Goal: Find contact information: Find contact information

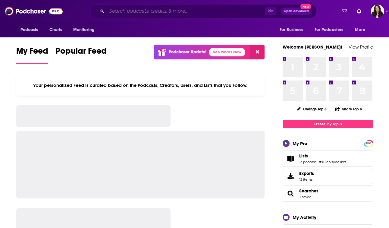
click at [172, 8] on input "Search podcasts, credits, & more..." at bounding box center [186, 11] width 159 height 10
paste input ""The [PERSON_NAME] Show""
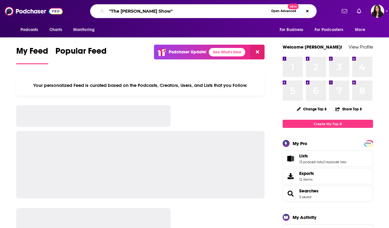
type input ""The [PERSON_NAME] Show""
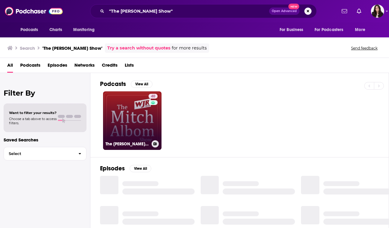
click at [148, 117] on link "40 The [PERSON_NAME] Show" at bounding box center [132, 120] width 58 height 58
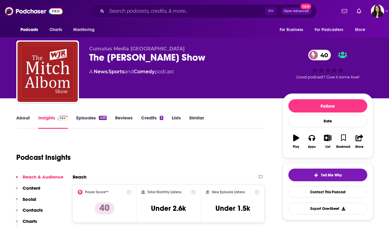
click at [171, 57] on div "The [PERSON_NAME] Show 40" at bounding box center [181, 58] width 184 height 12
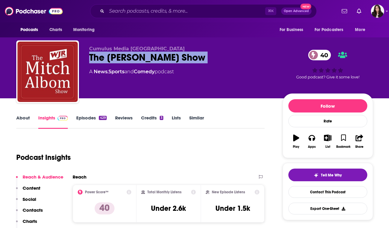
click at [171, 57] on div "The [PERSON_NAME] Show 40" at bounding box center [181, 58] width 184 height 12
copy div "The [PERSON_NAME] Show 40"
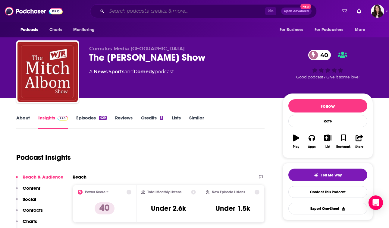
click at [203, 13] on input "Search podcasts, credits, & more..." at bounding box center [186, 11] width 159 height 10
paste input "[PERSON_NAME] [DATE] Night Rock & Roll Party"
type input "[PERSON_NAME] [DATE] Night Rock & Roll Party"
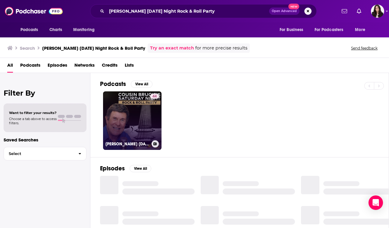
click at [142, 118] on link "44 [PERSON_NAME] [DATE] Night Rock & Roll Party" at bounding box center [132, 120] width 58 height 58
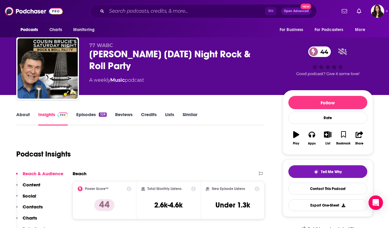
scroll to position [2, 0]
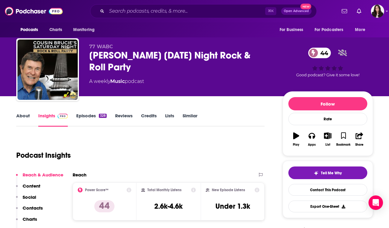
click at [24, 116] on link "About" at bounding box center [23, 120] width 14 height 14
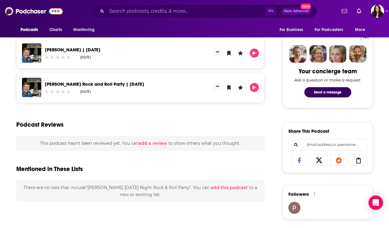
scroll to position [285, 0]
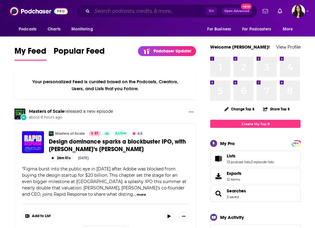
click at [102, 13] on input "Search podcasts, credits, & more..." at bounding box center [149, 11] width 114 height 10
paste input "Mitch Albom Show"
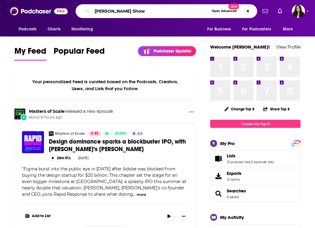
type input "Mitch Albom Show"
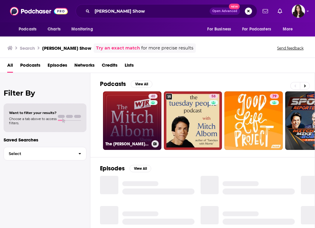
click at [144, 121] on link "40 The [PERSON_NAME] Show" at bounding box center [132, 120] width 58 height 58
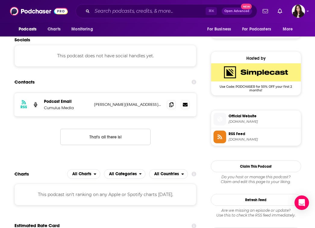
scroll to position [417, 0]
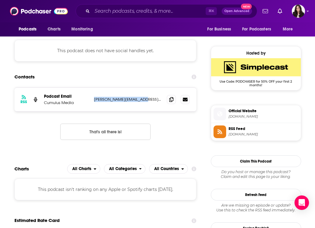
drag, startPoint x: 142, startPoint y: 100, endPoint x: 93, endPoint y: 100, distance: 48.8
click at [93, 100] on div "RSS Podcast Email Cumulus Media curtis.paul@cumulus.com curtis.paul@cumulus.com" at bounding box center [105, 100] width 182 height 24
copy p "[PERSON_NAME][EMAIL_ADDRESS][PERSON_NAME][DOMAIN_NAME]"
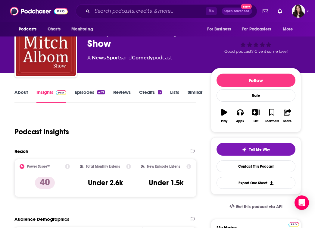
scroll to position [0, 0]
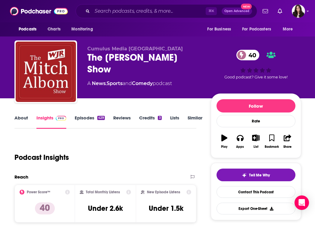
click at [127, 51] on span "Cumulus Media [GEOGRAPHIC_DATA]" at bounding box center [135, 49] width 96 height 6
click at [127, 57] on div "The [PERSON_NAME] Show 40" at bounding box center [144, 64] width 114 height 24
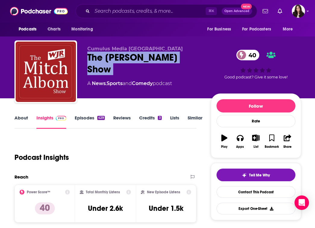
click at [127, 57] on div "The [PERSON_NAME] Show 40" at bounding box center [144, 64] width 114 height 24
copy div "The [PERSON_NAME] Show 40"
